Goal: Task Accomplishment & Management: Use online tool/utility

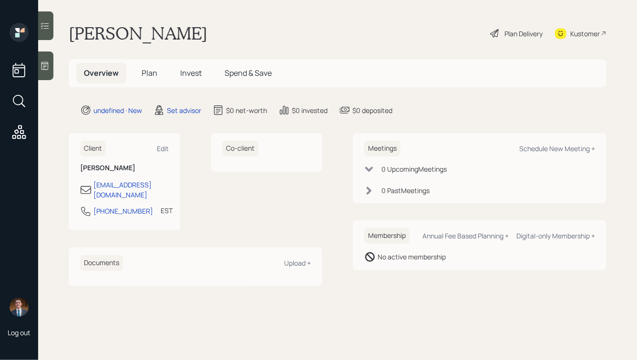
click at [42, 59] on div at bounding box center [45, 65] width 15 height 29
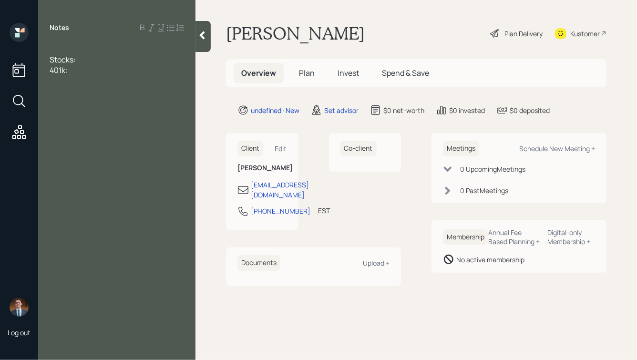
click at [66, 45] on div at bounding box center [117, 49] width 134 height 10
click at [88, 82] on div "401k:" at bounding box center [117, 80] width 134 height 10
click at [124, 50] on div "Retiring next Friday" at bounding box center [117, 49] width 134 height 10
click at [70, 104] on div "SS:" at bounding box center [117, 101] width 134 height 10
click at [63, 113] on span "SS: $1,200 monthly, signed up to start recieving" at bounding box center [115, 106] width 131 height 21
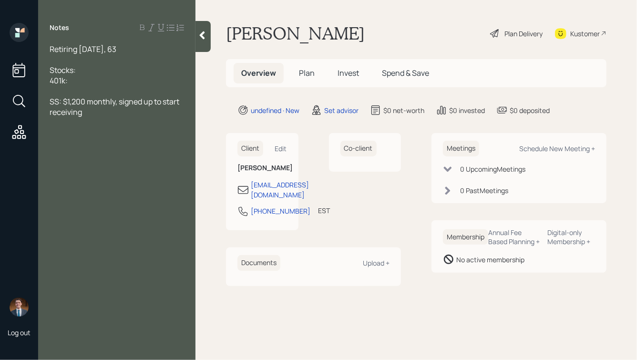
click at [89, 117] on div "SS: $1,200 monthly, signed up to start receiving" at bounding box center [117, 106] width 134 height 21
click at [62, 60] on div at bounding box center [117, 59] width 134 height 10
click at [89, 113] on div "SS: $1,200 monthly, signed up to start receiving" at bounding box center [117, 106] width 134 height 21
click at [85, 79] on div "401k:" at bounding box center [117, 80] width 134 height 10
click at [88, 74] on div "Stocks:" at bounding box center [117, 70] width 134 height 10
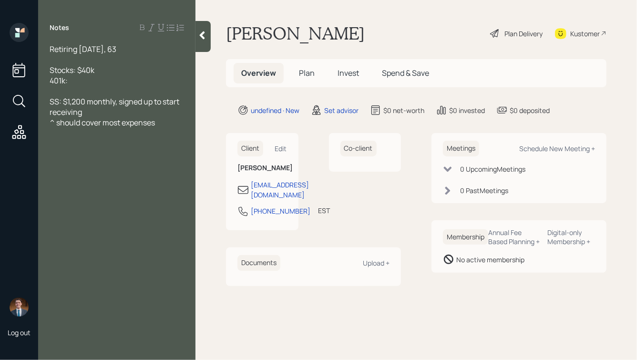
click at [92, 71] on span "Stocks: $40k" at bounding box center [72, 70] width 45 height 10
click at [164, 122] on div "^ should cover most expenses" at bounding box center [117, 122] width 134 height 10
click at [61, 157] on div "Notes Retiring next Friday, 63 Stocks: $400k 401k: $300k SS: $1,200 monthly, si…" at bounding box center [116, 186] width 157 height 326
click at [117, 146] on div "Home: owe $40k" at bounding box center [117, 143] width 134 height 10
click at [75, 145] on span "Home: owe $40k" at bounding box center [78, 143] width 57 height 10
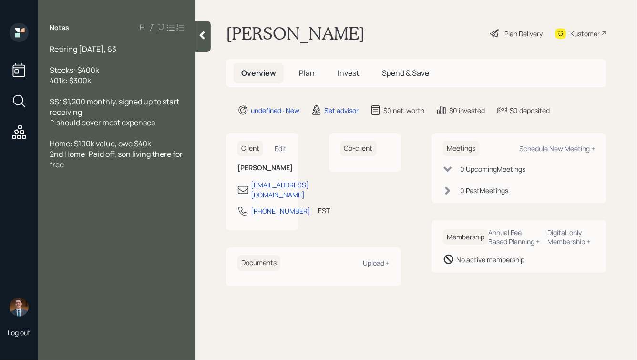
click at [91, 156] on span "2nd Home: Paid off, son living there for free" at bounding box center [117, 159] width 134 height 21
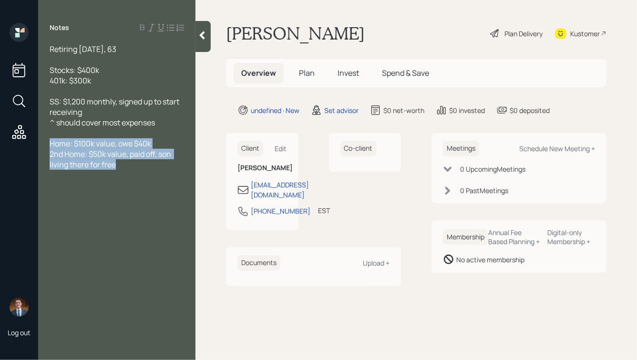
drag, startPoint x: 51, startPoint y: 144, endPoint x: 142, endPoint y: 167, distance: 93.0
click at [141, 167] on div "Retiring next Friday, 63 Stocks: $400k 401k: $300k SS: $1,200 monthly, signed u…" at bounding box center [117, 107] width 134 height 126
click at [142, 167] on div "2nd Home: $50k value, paid off, son living there for free" at bounding box center [117, 159] width 134 height 21
drag, startPoint x: 135, startPoint y: 166, endPoint x: 42, endPoint y: 140, distance: 96.7
click at [43, 141] on div "Retiring next Friday, 63 Stocks: $400k 401k: $300k SS: $1,200 monthly, signed u…" at bounding box center [116, 107] width 157 height 126
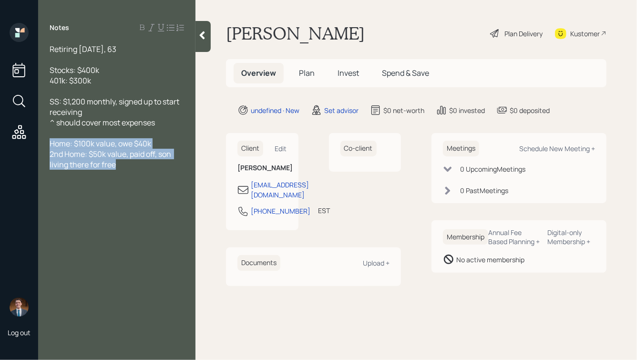
click at [121, 154] on span "2nd Home: $50k value, paid off, son living there for free" at bounding box center [111, 159] width 123 height 21
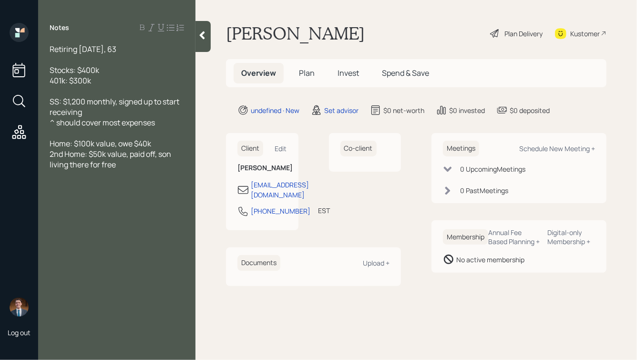
click at [135, 51] on div "Retiring next Friday, 63" at bounding box center [117, 49] width 134 height 10
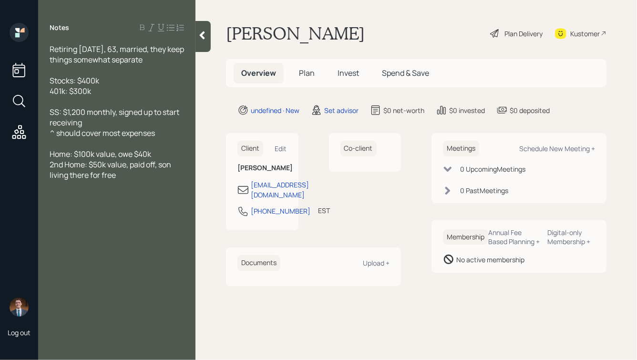
click at [128, 59] on span "Retiring next Friday, 63, married, they keep things somewhat separate" at bounding box center [118, 54] width 136 height 21
click at [128, 178] on div "2nd Home: $50k value, paid off, son living there for free" at bounding box center [117, 169] width 134 height 21
click at [109, 188] on span "Timeshare: Pays on it, does" at bounding box center [97, 185] width 95 height 10
click at [130, 196] on div "Timeshare: Pays $600 annual on it, does not want to sell it" at bounding box center [117, 190] width 134 height 21
click at [204, 35] on icon at bounding box center [202, 36] width 10 height 10
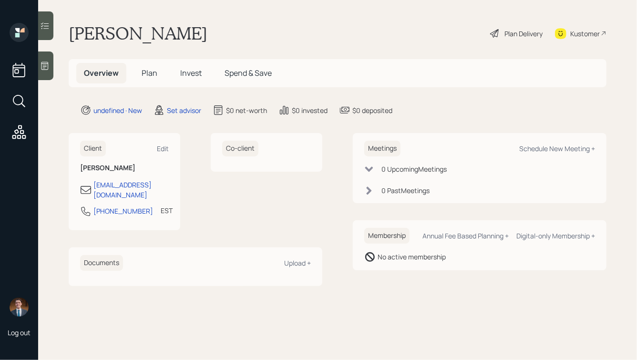
drag, startPoint x: 404, startPoint y: 116, endPoint x: 274, endPoint y: 36, distance: 152.8
click at [274, 36] on main "Elisabeth Watson Plan Delivery Kustomer Overview Plan Invest Spend & Save undef…" at bounding box center [337, 180] width 599 height 360
click at [274, 36] on div "Elisabeth Watson Plan Delivery Kustomer" at bounding box center [338, 33] width 538 height 21
click at [544, 148] on div "Schedule New Meeting +" at bounding box center [557, 148] width 76 height 9
select select "round-robin"
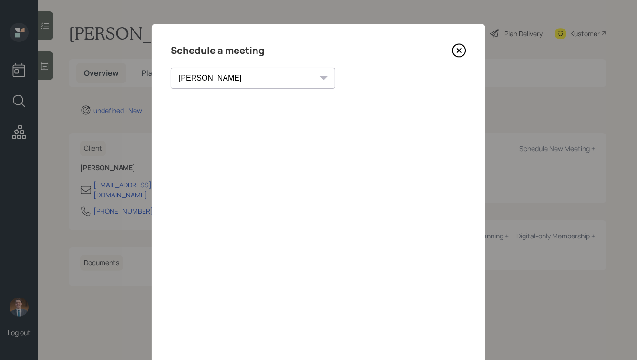
click at [460, 50] on icon at bounding box center [459, 51] width 4 height 4
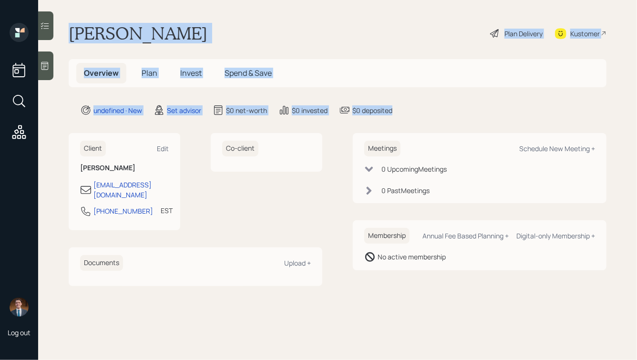
drag, startPoint x: 417, startPoint y: 109, endPoint x: 215, endPoint y: -15, distance: 237.0
click at [215, 0] on html "Log out Elisabeth Watson Plan Delivery Kustomer Overview Plan Invest Spend & Sa…" at bounding box center [318, 180] width 637 height 360
click at [196, 41] on h1 "Elisabeth Watson" at bounding box center [138, 33] width 139 height 21
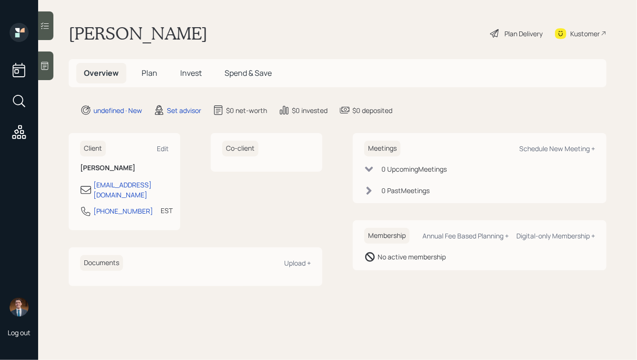
click at [50, 66] on icon at bounding box center [45, 66] width 10 height 10
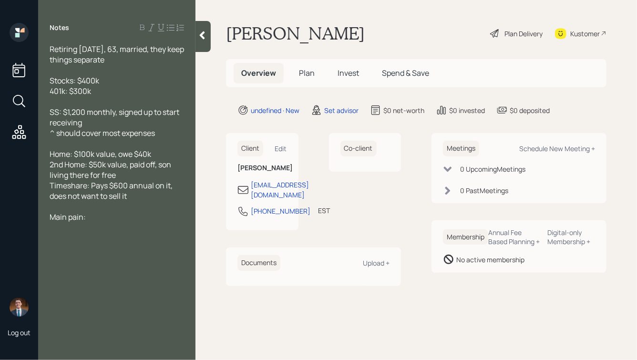
click at [210, 37] on div at bounding box center [202, 36] width 15 height 31
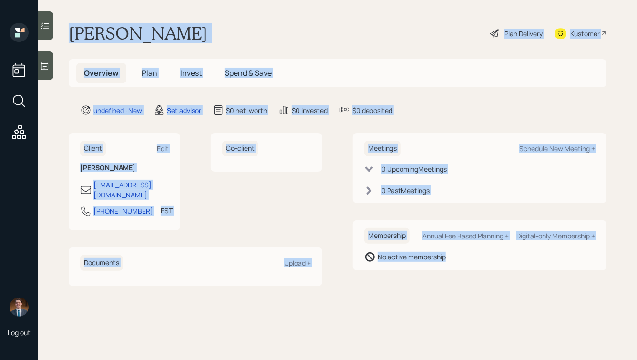
drag, startPoint x: 67, startPoint y: 30, endPoint x: 422, endPoint y: 291, distance: 440.9
click at [422, 291] on main "Elisabeth Watson Plan Delivery Kustomer Overview Plan Invest Spend & Save undef…" at bounding box center [337, 180] width 599 height 360
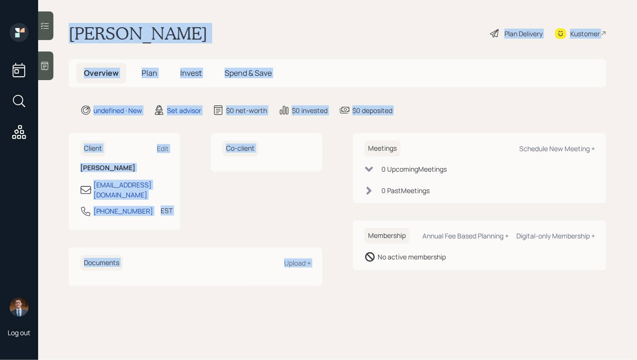
drag, startPoint x: 405, startPoint y: 118, endPoint x: 220, endPoint y: -6, distance: 222.7
click at [220, 0] on html "Log out Elisabeth Watson Plan Delivery Kustomer Overview Plan Invest Spend & Sa…" at bounding box center [318, 180] width 637 height 360
click at [208, 14] on main "Elisabeth Watson Plan Delivery Kustomer Overview Plan Invest Spend & Save undef…" at bounding box center [337, 180] width 599 height 360
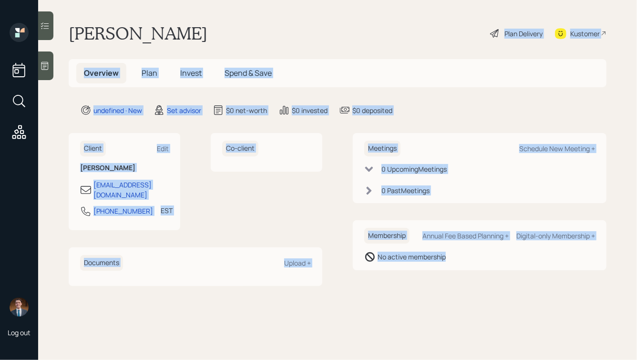
drag, startPoint x: 465, startPoint y: 26, endPoint x: 576, endPoint y: 282, distance: 279.5
click at [576, 282] on main "Elisabeth Watson Plan Delivery Kustomer Overview Plan Invest Spend & Save undef…" at bounding box center [337, 180] width 599 height 360
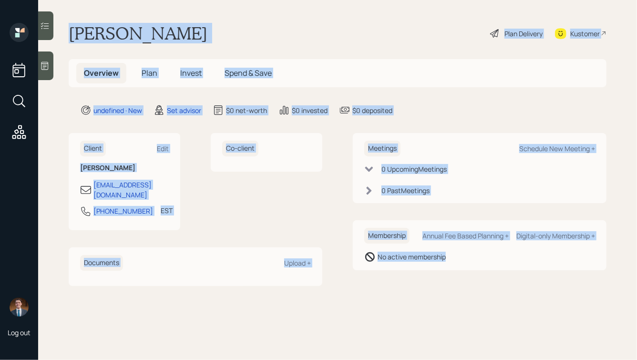
drag, startPoint x: 515, startPoint y: 274, endPoint x: 277, endPoint y: -7, distance: 367.7
click at [277, 0] on html "Log out Elisabeth Watson Plan Delivery Kustomer Overview Plan Invest Spend & Sa…" at bounding box center [318, 180] width 637 height 360
click at [241, 27] on div "Elisabeth Watson Plan Delivery Kustomer" at bounding box center [338, 33] width 538 height 21
drag, startPoint x: 71, startPoint y: 29, endPoint x: 445, endPoint y: 305, distance: 465.1
click at [445, 305] on main "Elisabeth Watson Plan Delivery Kustomer Overview Plan Invest Spend & Save undef…" at bounding box center [337, 180] width 599 height 360
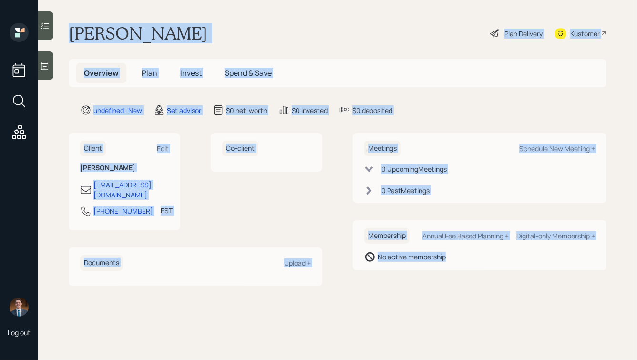
click at [445, 305] on main "Elisabeth Watson Plan Delivery Kustomer Overview Plan Invest Spend & Save undef…" at bounding box center [337, 180] width 599 height 360
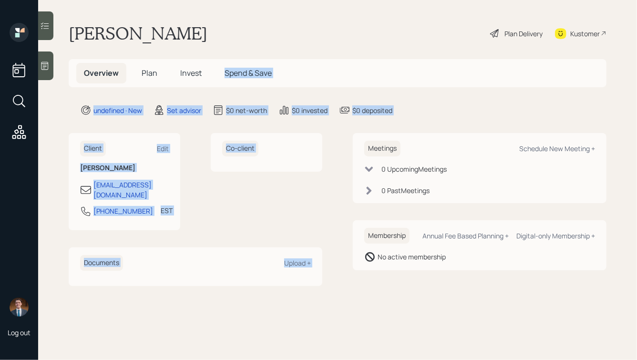
drag, startPoint x: 422, startPoint y: 116, endPoint x: 220, endPoint y: 11, distance: 227.7
click at [231, 14] on main "Elisabeth Watson Plan Delivery Kustomer Overview Plan Invest Spend & Save undef…" at bounding box center [337, 180] width 599 height 360
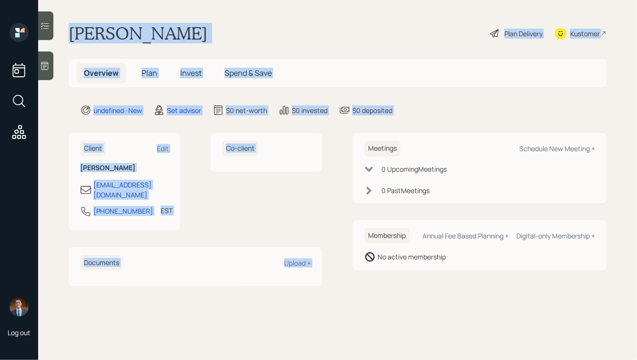
click at [213, 30] on div "Elisabeth Watson Plan Delivery Kustomer" at bounding box center [338, 33] width 538 height 21
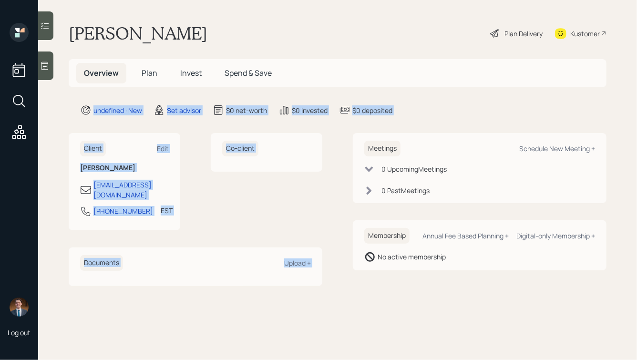
drag, startPoint x: 450, startPoint y: 128, endPoint x: 262, endPoint y: 48, distance: 204.7
click at [257, 61] on main "Elisabeth Watson Plan Delivery Kustomer Overview Plan Invest Spend & Save undef…" at bounding box center [337, 180] width 599 height 360
click at [262, 48] on main "Elisabeth Watson Plan Delivery Kustomer Overview Plan Invest Spend & Save undef…" at bounding box center [337, 180] width 599 height 360
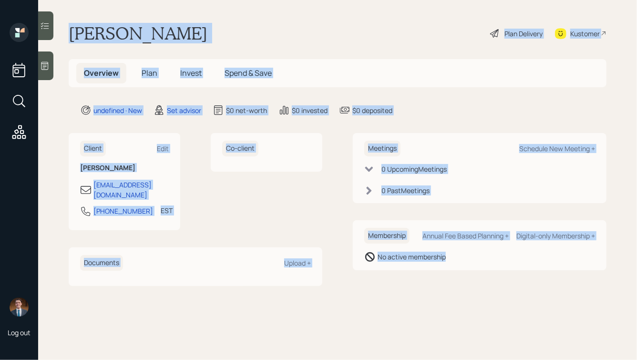
drag, startPoint x: 67, startPoint y: 31, endPoint x: 401, endPoint y: 283, distance: 419.0
click at [401, 283] on main "Elisabeth Watson Plan Delivery Kustomer Overview Plan Invest Spend & Save undef…" at bounding box center [337, 180] width 599 height 360
